Goal: Entertainment & Leisure: Consume media (video, audio)

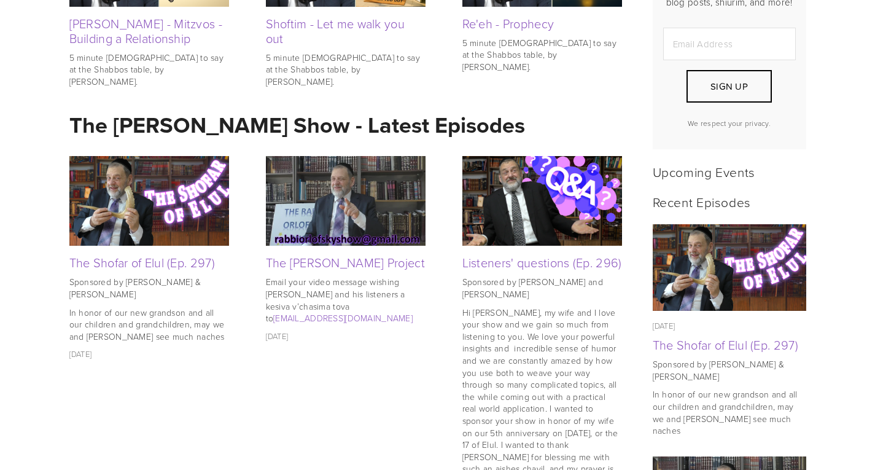
scroll to position [407, 0]
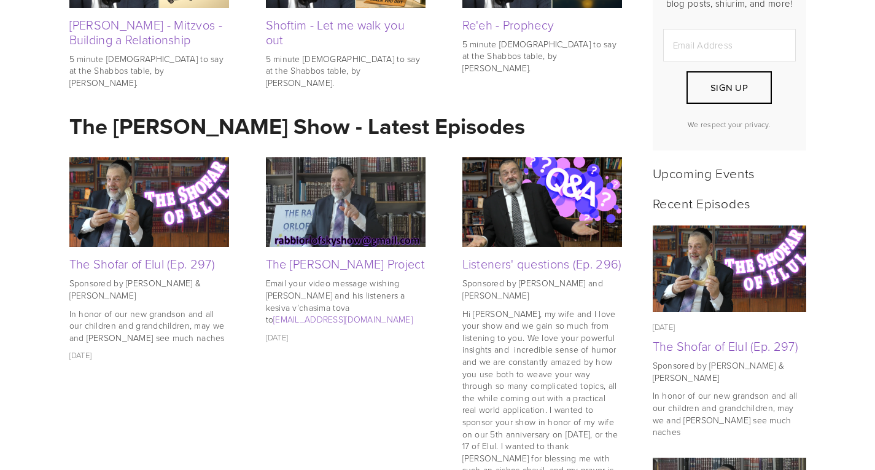
click at [313, 215] on img at bounding box center [346, 202] width 160 height 90
click at [144, 205] on img at bounding box center [149, 202] width 160 height 90
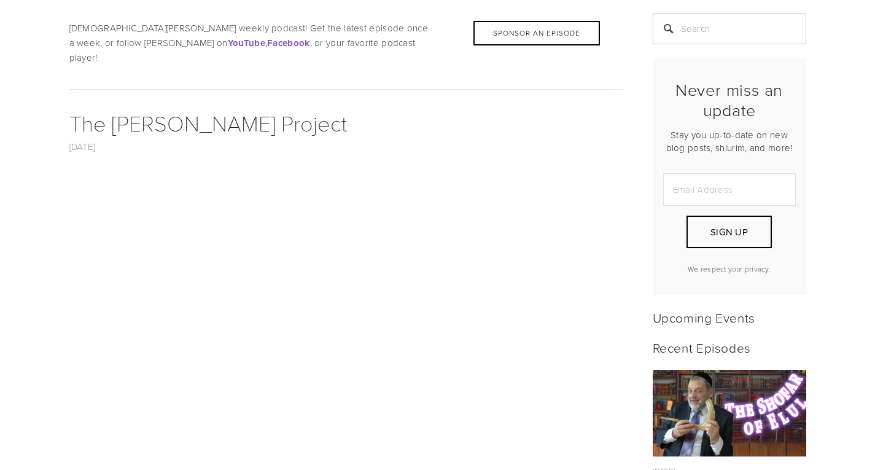
scroll to position [257, 0]
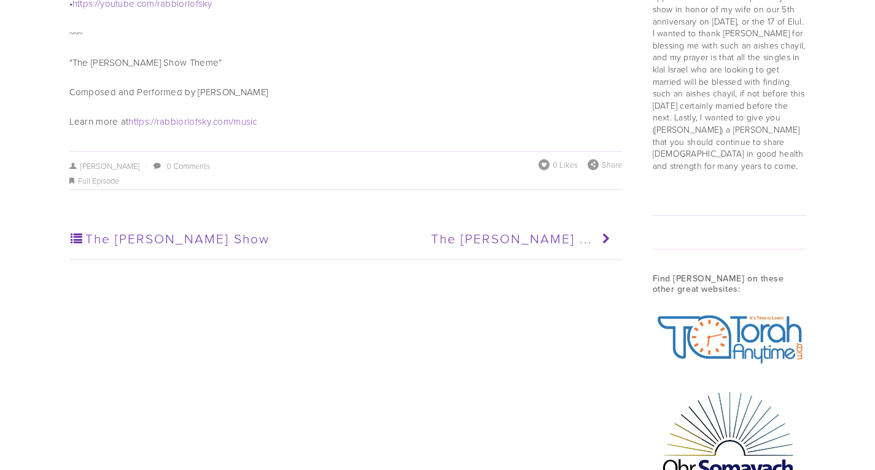
scroll to position [1378, 0]
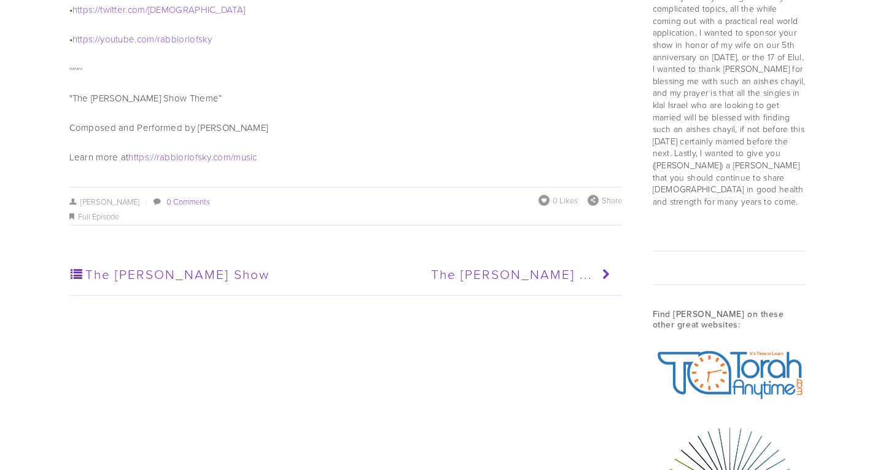
click at [174, 196] on link "0 Comments" at bounding box center [188, 201] width 44 height 11
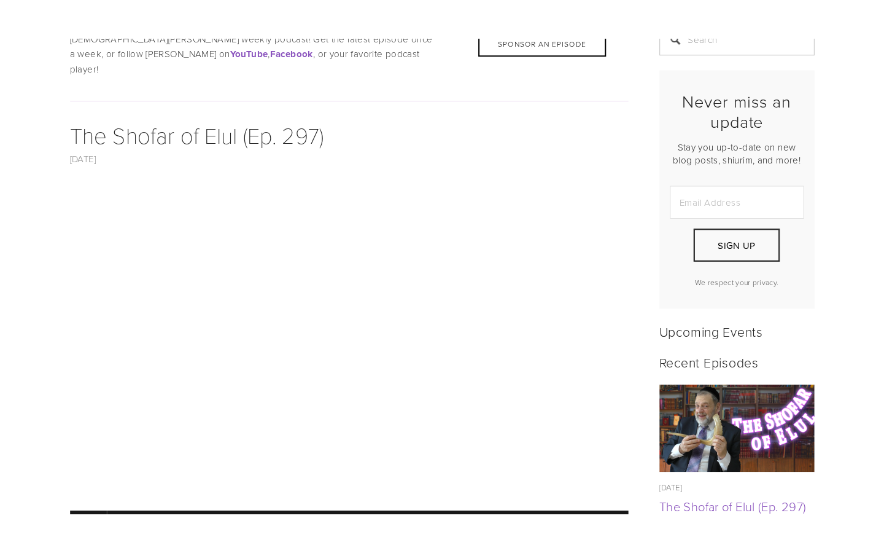
scroll to position [290, 0]
